Goal: Transaction & Acquisition: Purchase product/service

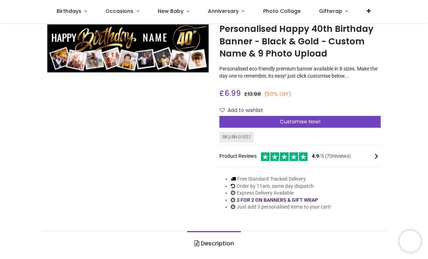
scroll to position [20, 0]
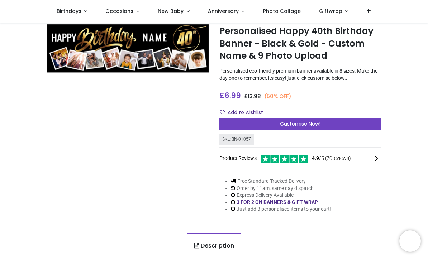
click at [304, 124] on span "Customise Now!" at bounding box center [300, 123] width 40 height 7
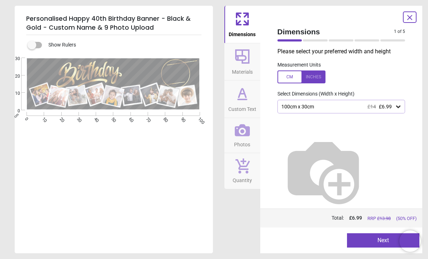
click at [319, 76] on div at bounding box center [301, 77] width 48 height 13
click at [399, 108] on icon at bounding box center [397, 106] width 7 height 7
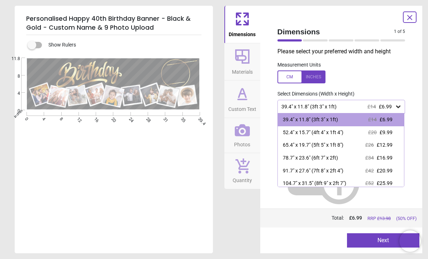
click at [336, 134] on div "52.4" x 15.7" (4ft 4" x 1ft 4")" at bounding box center [313, 132] width 61 height 7
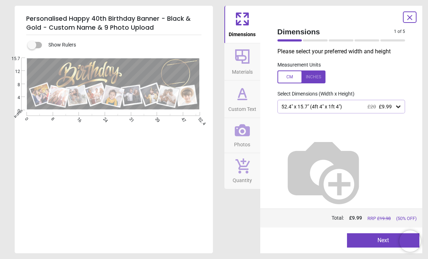
click at [242, 61] on icon at bounding box center [242, 56] width 14 height 14
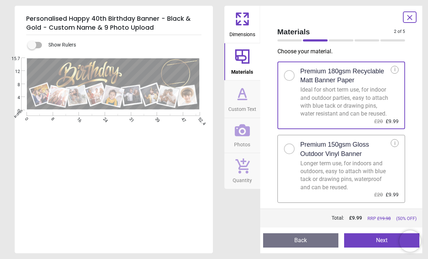
click at [243, 101] on icon at bounding box center [242, 93] width 17 height 17
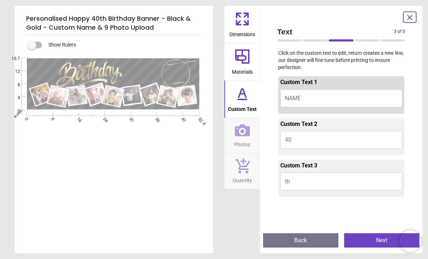
click at [304, 98] on button "NAME" at bounding box center [341, 99] width 122 height 18
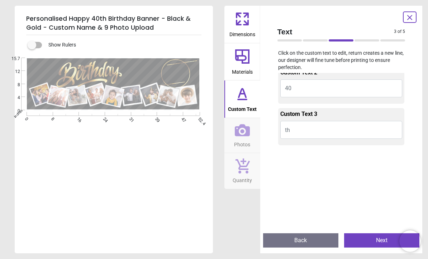
scroll to position [52, 0]
type textarea "******"
click at [304, 87] on button "40" at bounding box center [341, 88] width 122 height 18
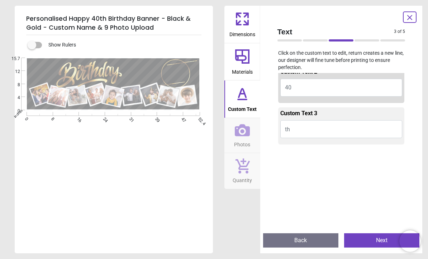
click at [290, 91] on button "40" at bounding box center [341, 88] width 122 height 18
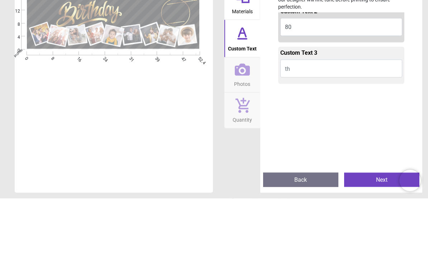
type textarea "**"
click at [244, 124] on icon at bounding box center [242, 130] width 15 height 12
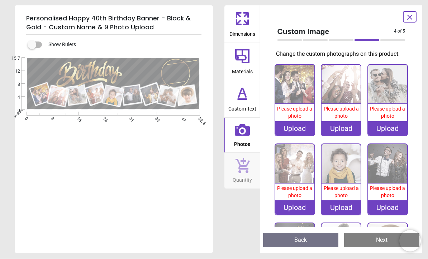
scroll to position [0, 0]
click at [304, 131] on div "Upload" at bounding box center [294, 129] width 39 height 14
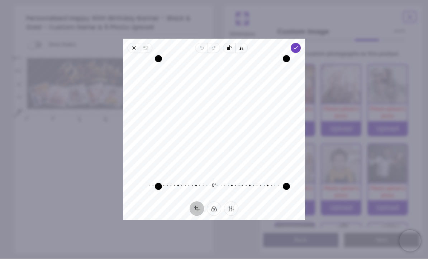
click at [131, 45] on icon "button" at bounding box center [134, 48] width 6 height 6
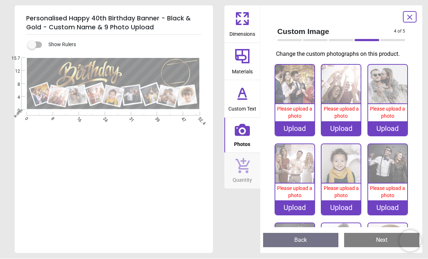
click at [298, 128] on div "Upload" at bounding box center [294, 129] width 39 height 14
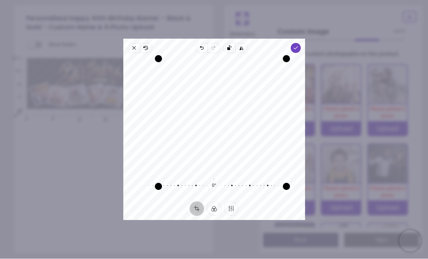
click at [300, 43] on span "Done" at bounding box center [295, 48] width 10 height 10
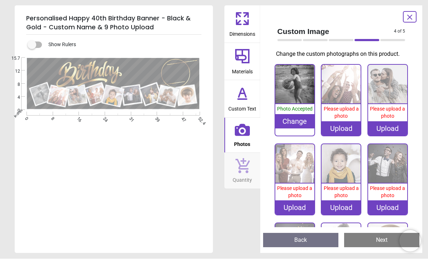
click at [350, 129] on div "Upload" at bounding box center [340, 129] width 39 height 14
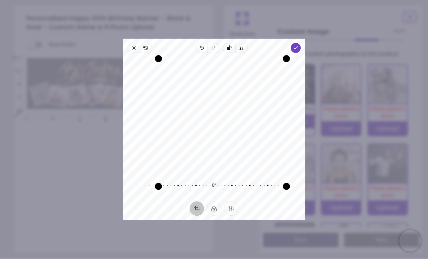
click at [298, 45] on icon "button" at bounding box center [295, 48] width 6 height 6
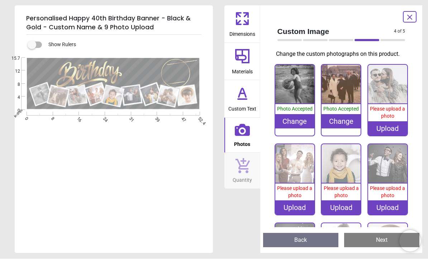
click at [396, 132] on div "Upload" at bounding box center [387, 129] width 39 height 14
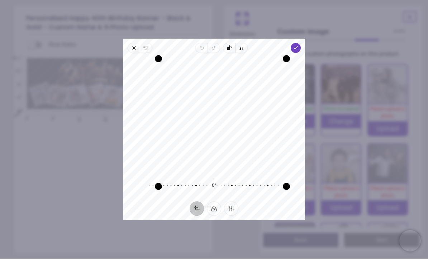
click at [300, 43] on span "Done" at bounding box center [295, 48] width 10 height 10
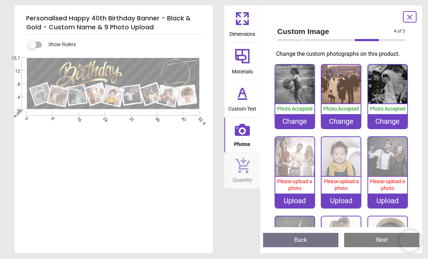
click at [297, 201] on div "Upload" at bounding box center [294, 201] width 39 height 14
click at [300, 205] on div "Upload" at bounding box center [294, 201] width 39 height 14
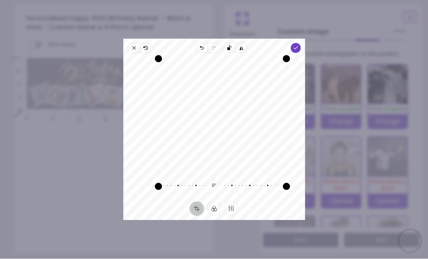
click at [300, 44] on span "Done" at bounding box center [295, 48] width 10 height 10
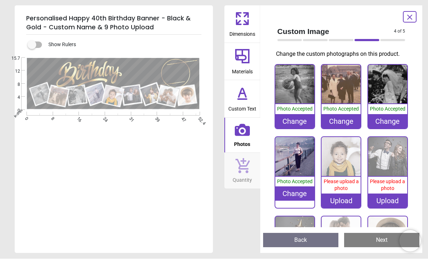
click at [347, 206] on div "Upload" at bounding box center [340, 201] width 39 height 14
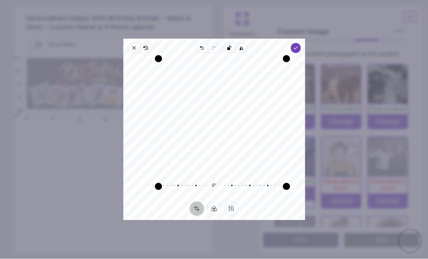
click at [300, 43] on span "Done" at bounding box center [295, 48] width 10 height 10
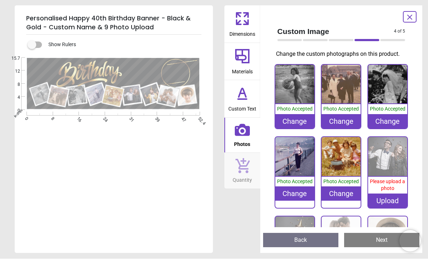
scroll to position [20, 0]
click at [393, 198] on div "Upload" at bounding box center [387, 201] width 39 height 14
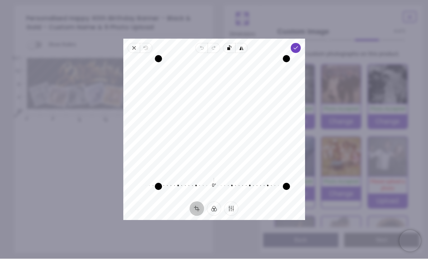
click at [128, 44] on span "Close" at bounding box center [134, 48] width 12 height 10
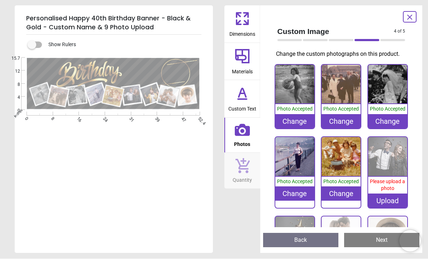
click at [396, 199] on div "Upload" at bounding box center [387, 201] width 39 height 14
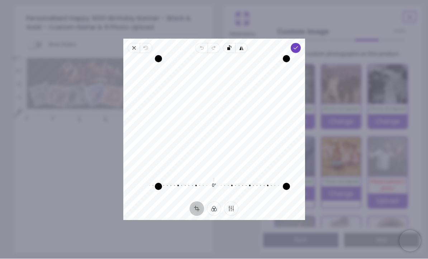
click at [298, 45] on icon "button" at bounding box center [295, 48] width 6 height 6
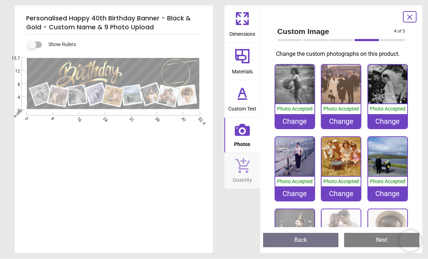
click at [399, 194] on div "Change" at bounding box center [387, 194] width 39 height 14
click at [386, 156] on img at bounding box center [387, 157] width 39 height 39
click at [394, 155] on img at bounding box center [387, 157] width 39 height 39
click at [395, 193] on div "Change" at bounding box center [387, 194] width 39 height 14
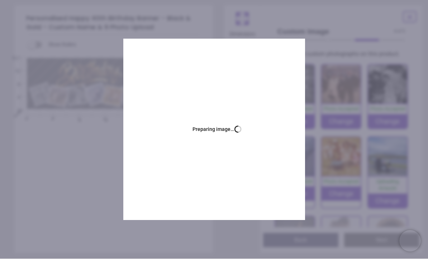
scroll to position [20, 0]
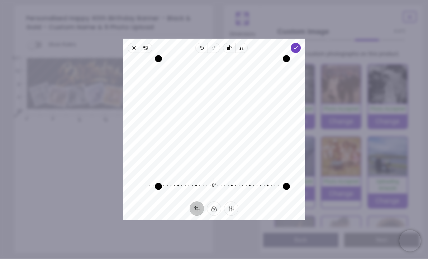
click at [300, 43] on span "Done" at bounding box center [295, 48] width 10 height 10
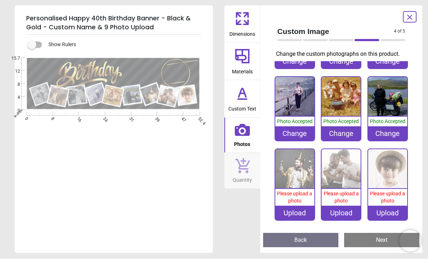
scroll to position [60, 0]
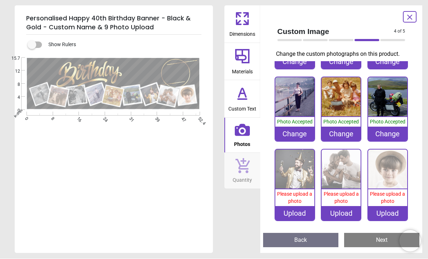
click at [298, 215] on div "Upload" at bounding box center [294, 214] width 39 height 14
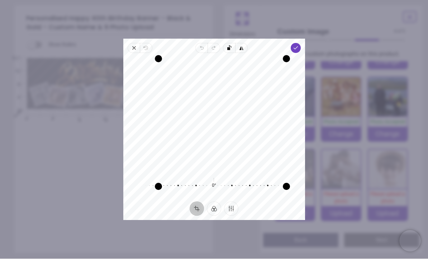
click at [129, 53] on div "Recenter 0° Reset" at bounding box center [214, 127] width 182 height 149
click at [128, 44] on span "Close" at bounding box center [134, 48] width 12 height 10
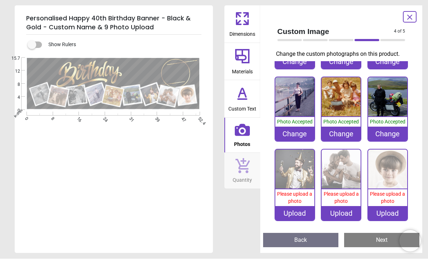
click at [394, 215] on div "Upload" at bounding box center [387, 214] width 39 height 14
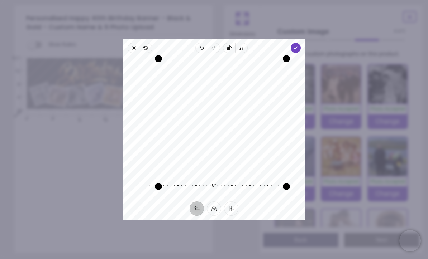
scroll to position [60, 0]
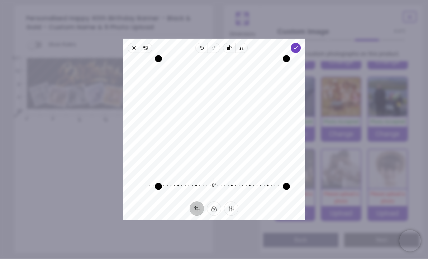
click at [300, 43] on span "Done" at bounding box center [295, 48] width 10 height 10
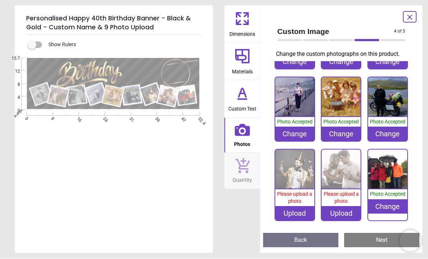
click at [397, 207] on div "Change" at bounding box center [387, 207] width 39 height 14
click at [394, 175] on img at bounding box center [387, 169] width 39 height 39
click at [391, 204] on div "Change" at bounding box center [387, 207] width 39 height 14
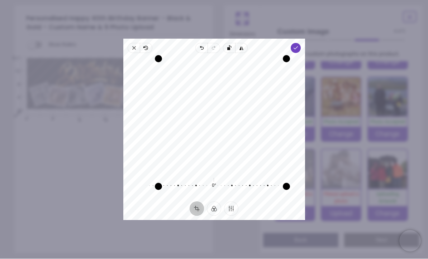
click at [300, 43] on span "Done" at bounding box center [295, 48] width 10 height 10
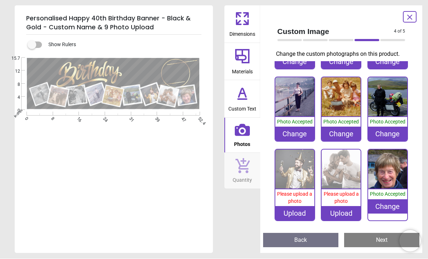
click at [351, 213] on div "Upload" at bounding box center [340, 214] width 39 height 14
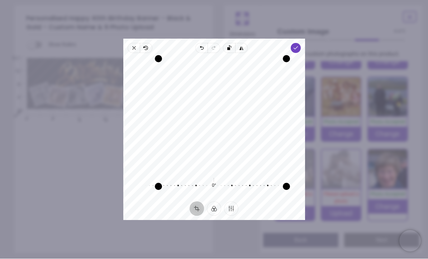
click at [128, 43] on span "Close" at bounding box center [134, 48] width 12 height 10
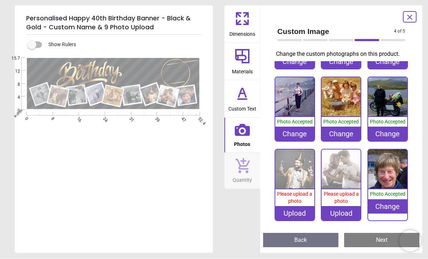
click at [347, 212] on div "Upload" at bounding box center [340, 214] width 39 height 14
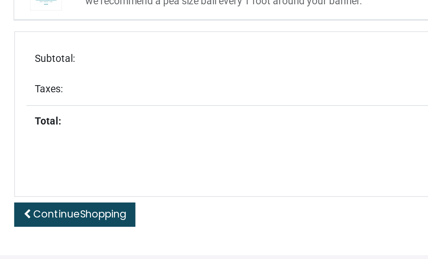
scroll to position [193, 0]
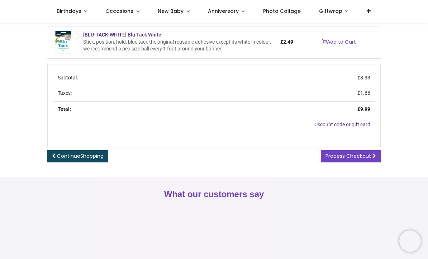
click at [355, 155] on span "Process Checkout" at bounding box center [347, 156] width 45 height 7
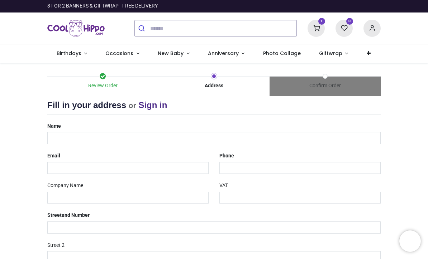
select select "***"
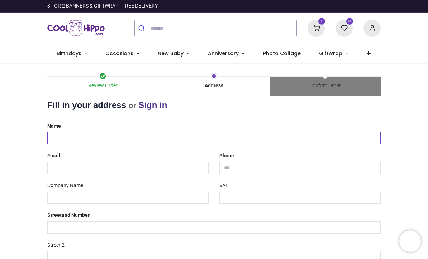
click at [72, 140] on input "text" at bounding box center [213, 138] width 333 height 12
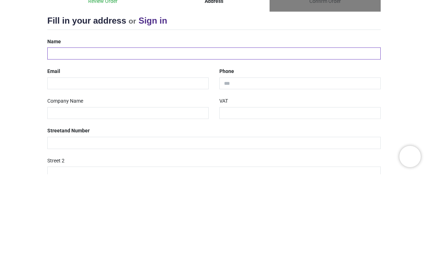
type input "********"
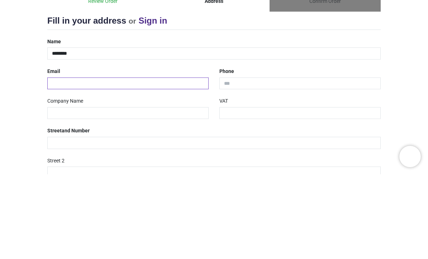
type input "**********"
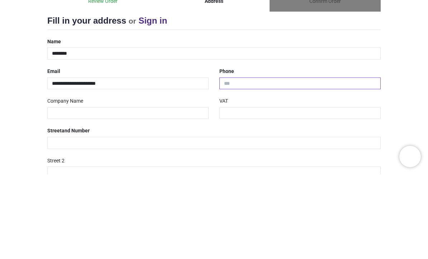
type input "**********"
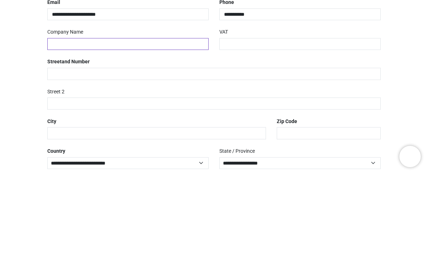
scroll to position [67, 0]
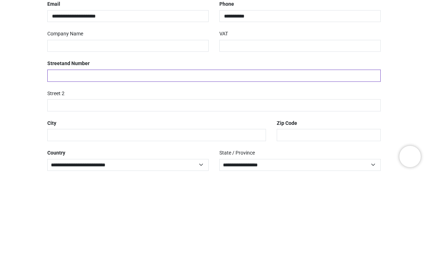
click at [101, 154] on input "text" at bounding box center [213, 160] width 333 height 12
type input "**********"
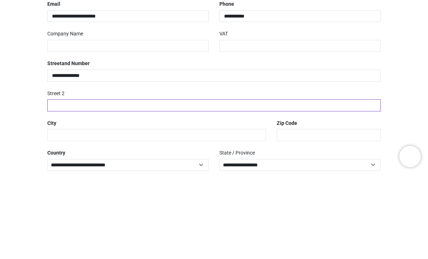
type input "******"
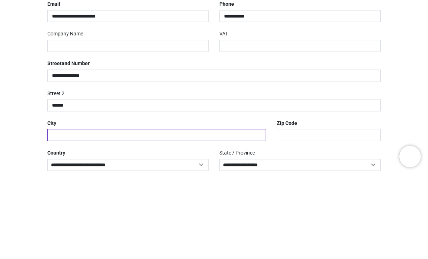
type input "**********"
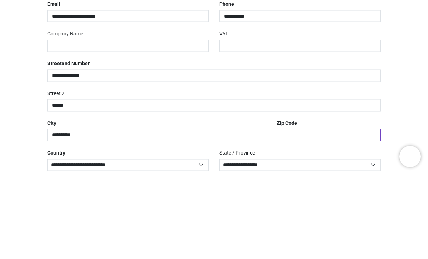
type input "********"
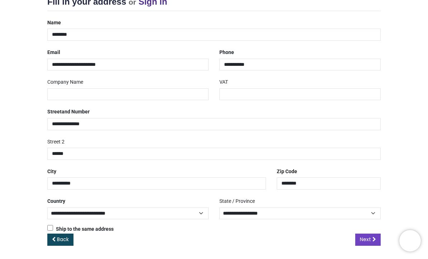
scroll to position [102, 0]
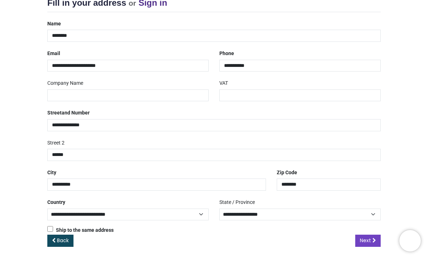
click at [365, 240] on span "Next" at bounding box center [365, 240] width 11 height 7
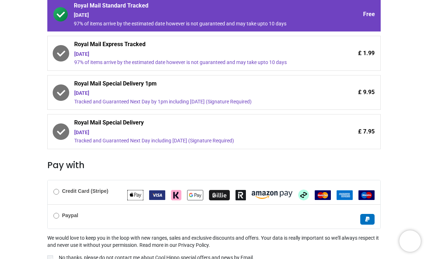
scroll to position [144, 0]
click at [54, 191] on label "Credit Card (Stripe)" at bounding box center [80, 191] width 55 height 7
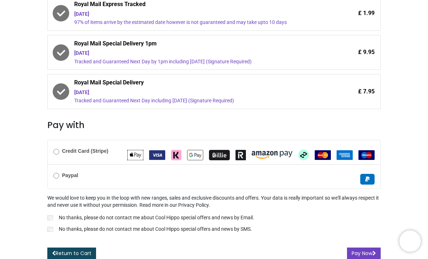
scroll to position [183, 0]
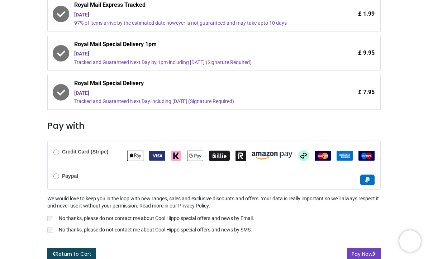
click at [365, 250] on button "Pay Now" at bounding box center [364, 255] width 34 height 12
